Goal: Task Accomplishment & Management: Use online tool/utility

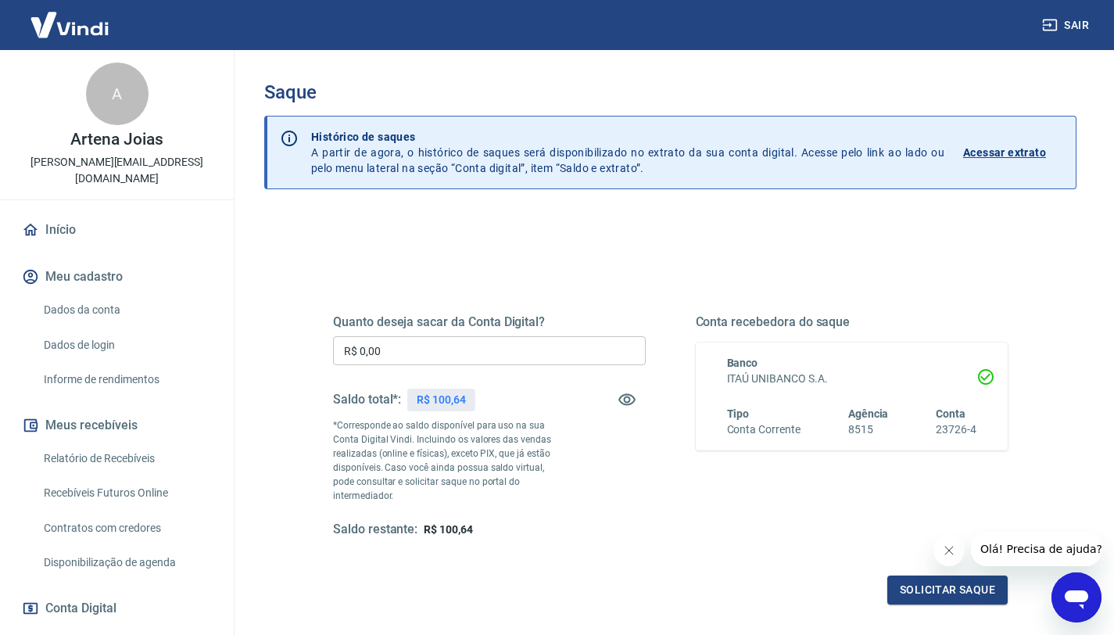
click at [446, 343] on input "R$ 0,00" at bounding box center [489, 350] width 313 height 29
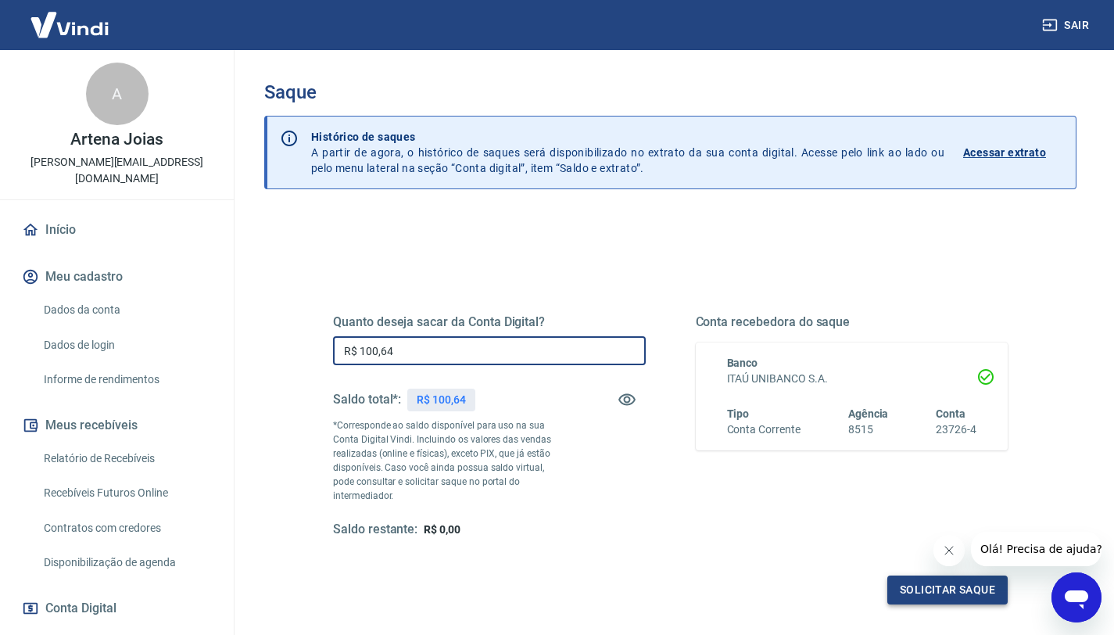
type input "R$ 100,64"
click at [970, 576] on button "Solicitar saque" at bounding box center [948, 590] width 120 height 29
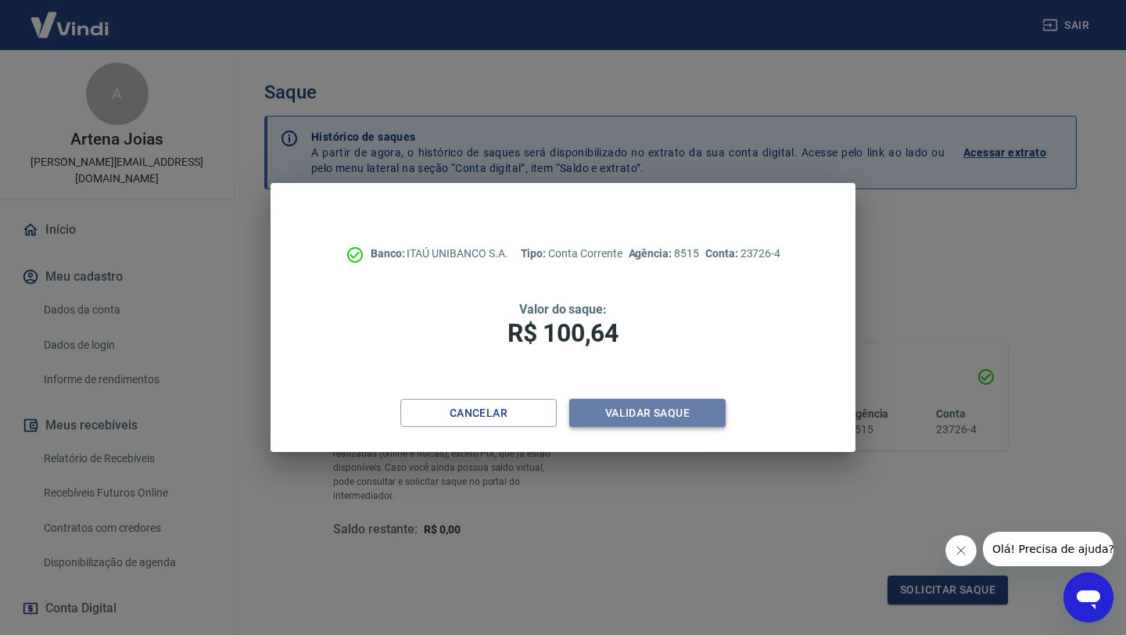
click at [658, 411] on button "Validar saque" at bounding box center [647, 413] width 156 height 29
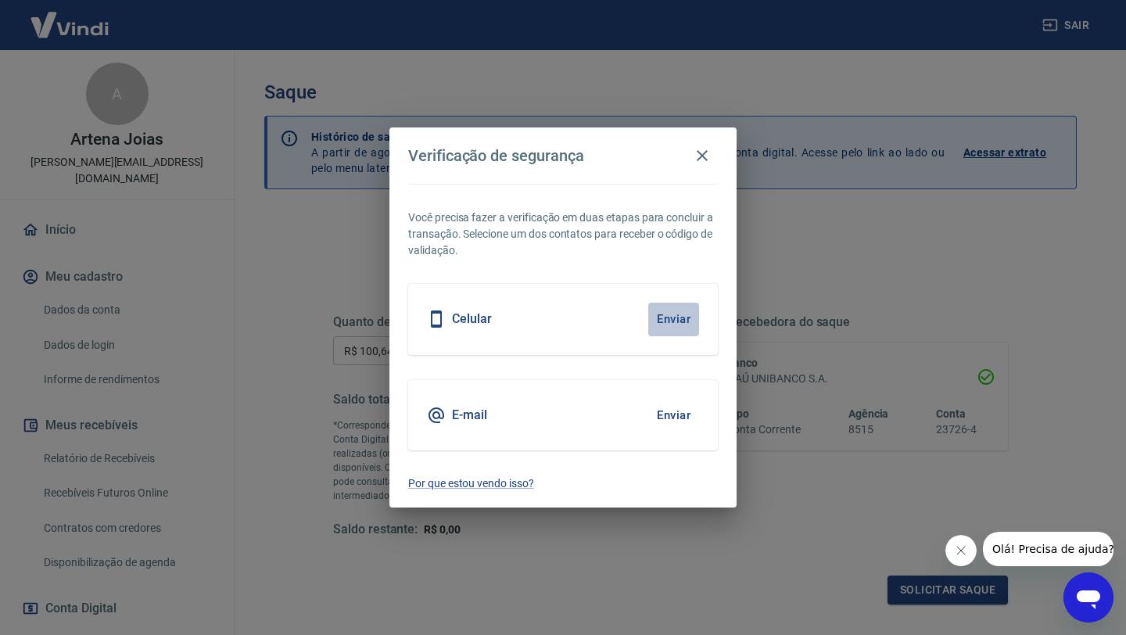
click at [665, 317] on button "Enviar" at bounding box center [673, 319] width 51 height 33
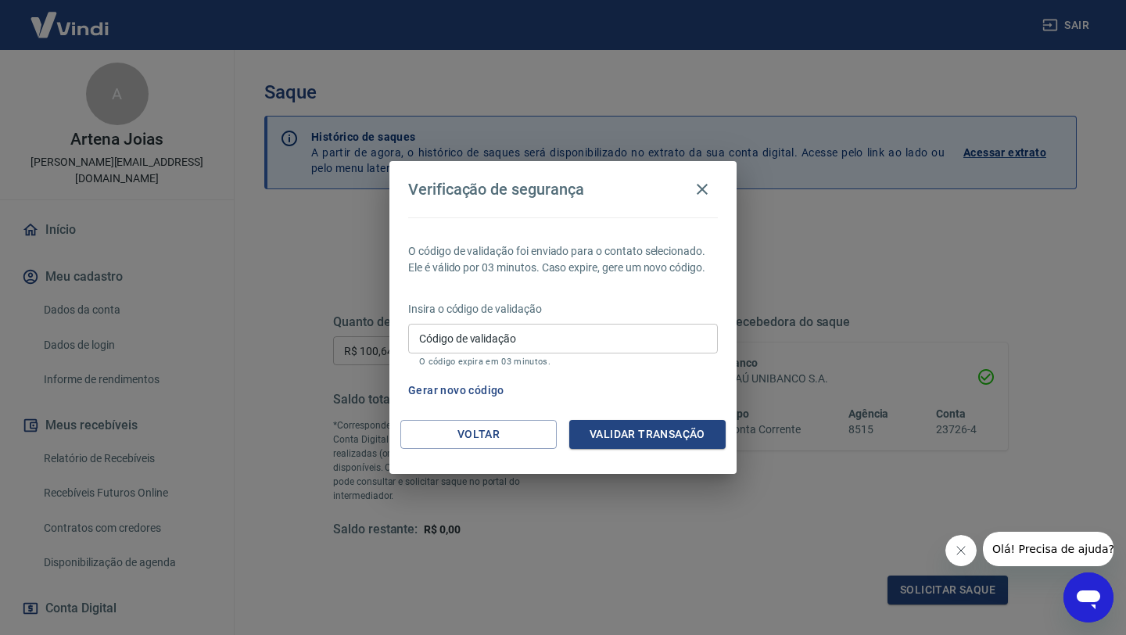
click at [461, 341] on div "Código de validação Código de validação O código expira em 03 minutos." at bounding box center [563, 345] width 310 height 42
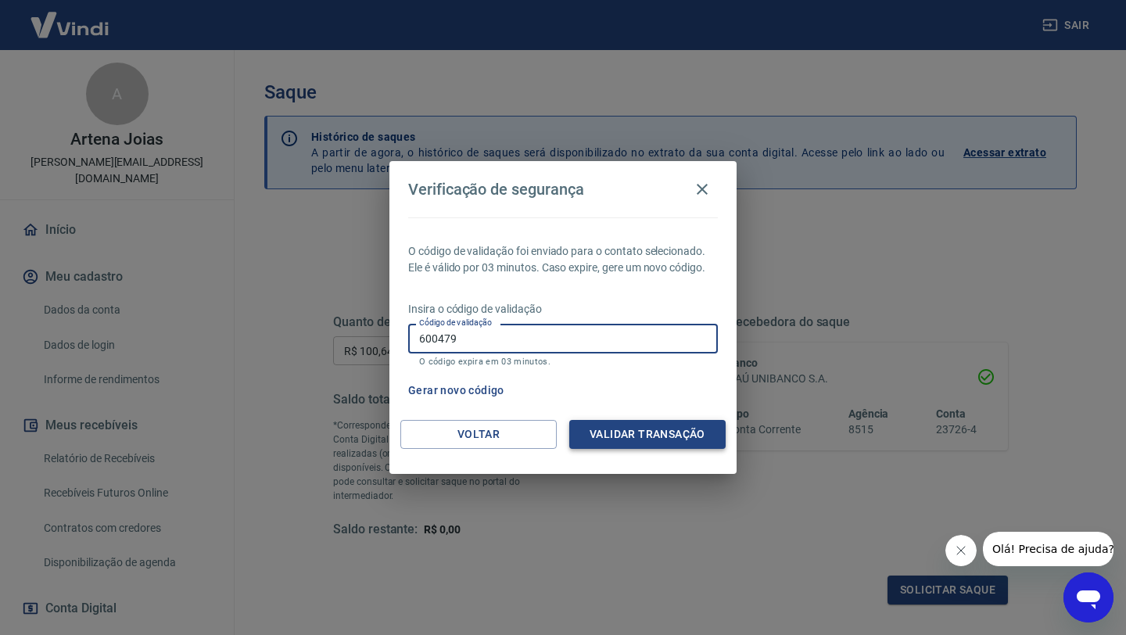
type input "600479"
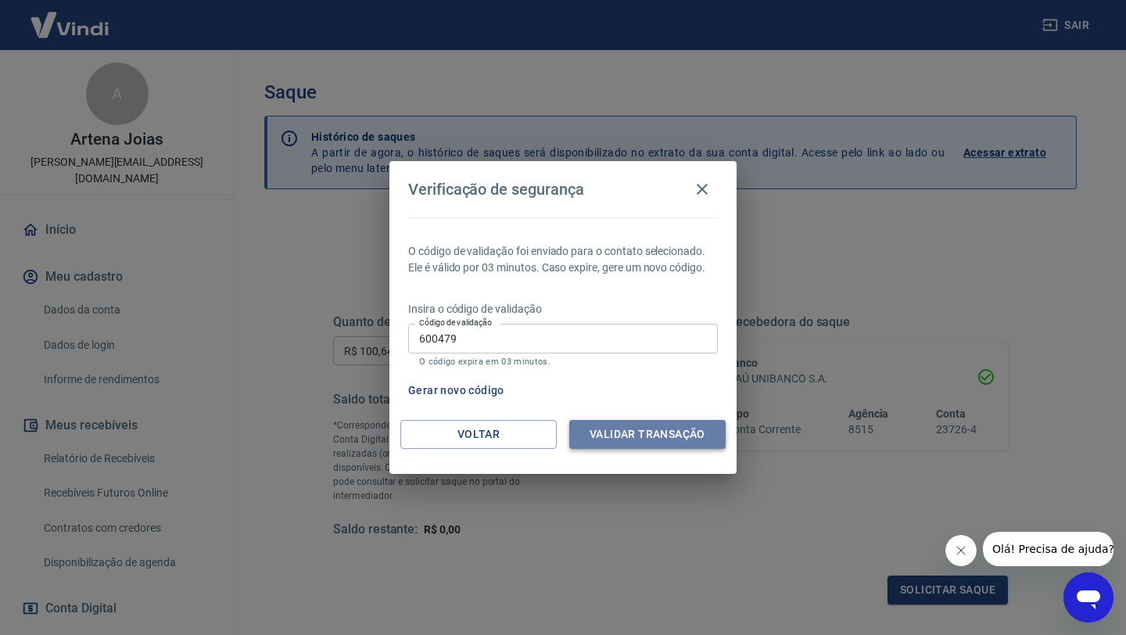
click at [621, 439] on button "Validar transação" at bounding box center [647, 434] width 156 height 29
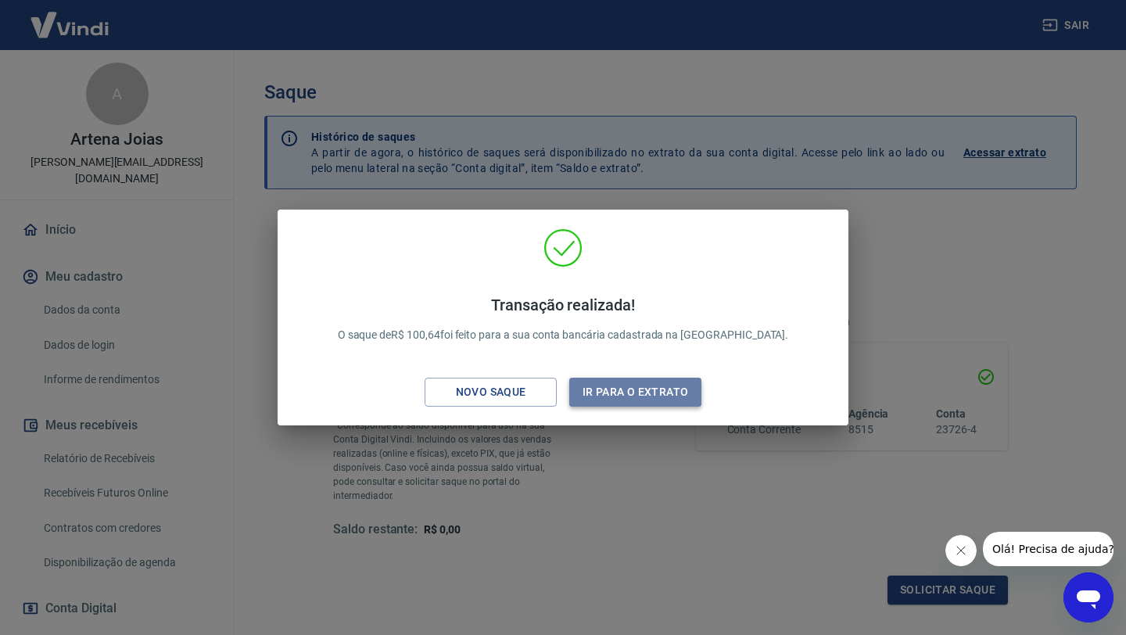
click at [637, 393] on button "Ir para o extrato" at bounding box center [635, 392] width 132 height 29
